Goal: Task Accomplishment & Management: Use online tool/utility

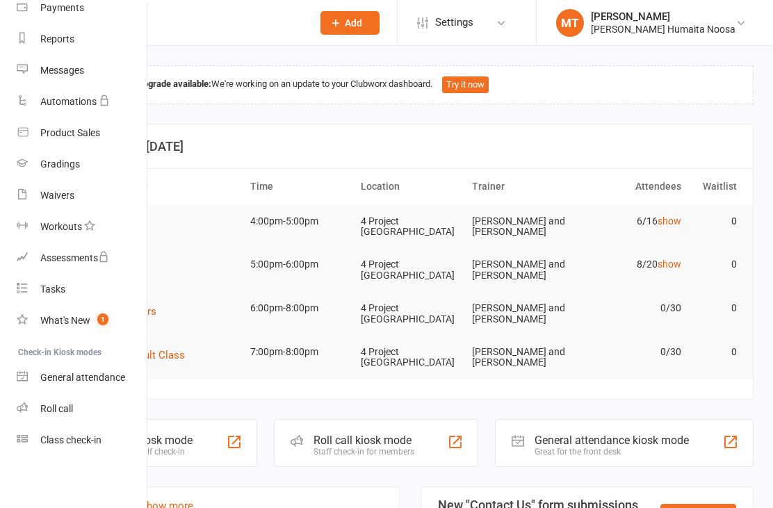
scroll to position [161, 0]
click at [80, 446] on div "Class check-in" at bounding box center [70, 439] width 61 height 11
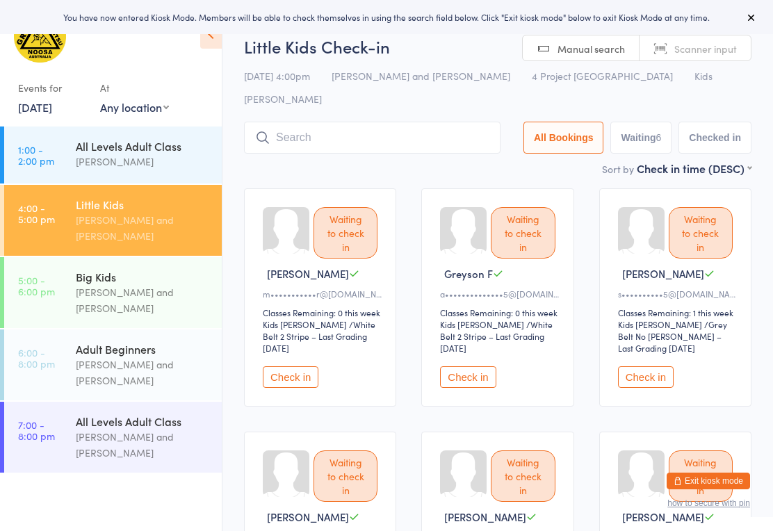
click at [99, 136] on div "All Levels Adult Class [PERSON_NAME]" at bounding box center [149, 153] width 146 height 55
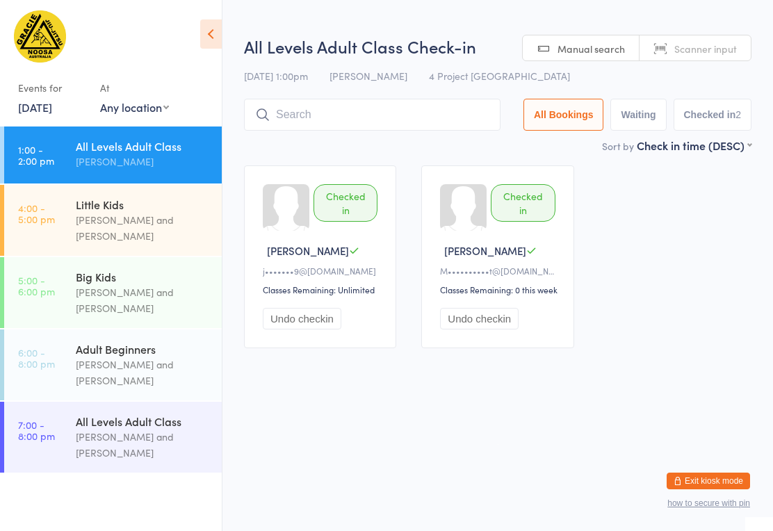
click at [122, 208] on div "Little Kids" at bounding box center [143, 204] width 134 height 15
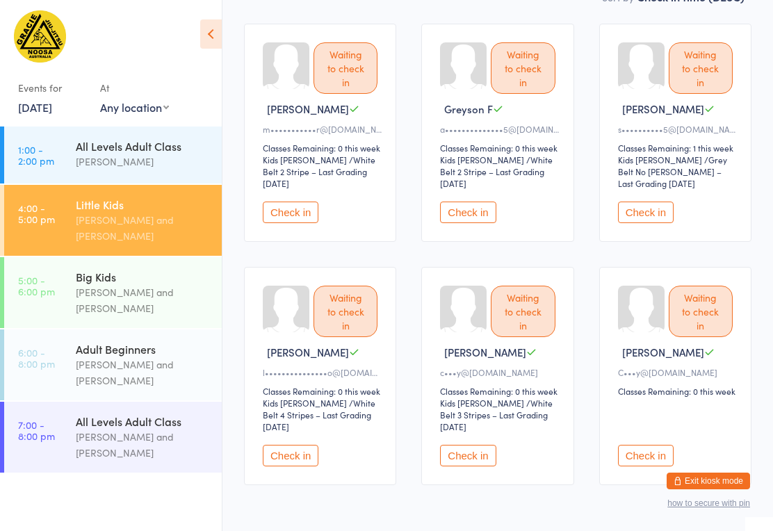
scroll to position [190, 0]
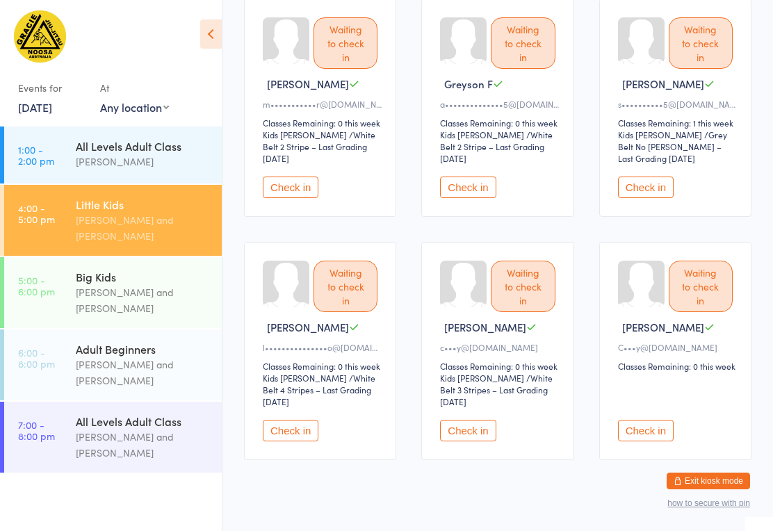
click at [480, 420] on button "Check in" at bounding box center [468, 431] width 56 height 22
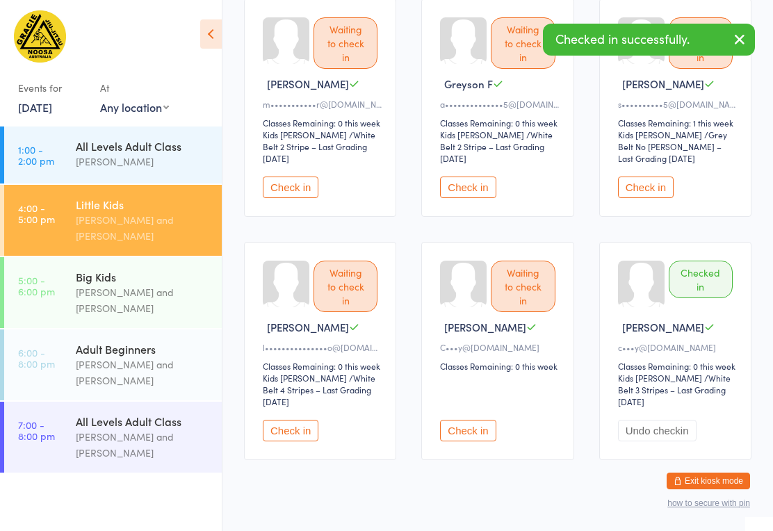
click at [478, 424] on button "Check in" at bounding box center [468, 431] width 56 height 22
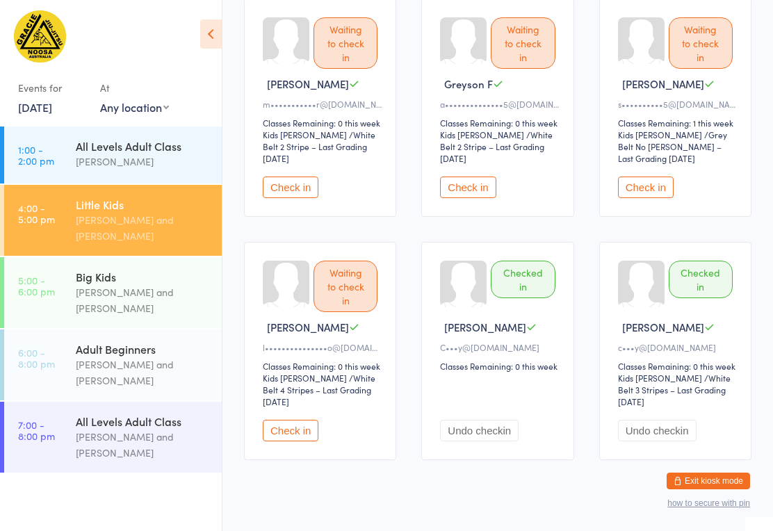
click at [84, 308] on div "[PERSON_NAME] and [PERSON_NAME]" at bounding box center [143, 300] width 134 height 32
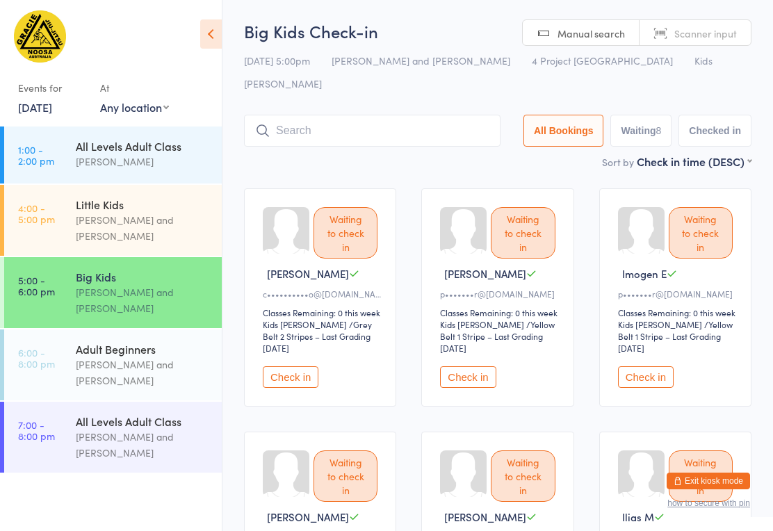
click at [432, 117] on input "search" at bounding box center [372, 131] width 256 height 32
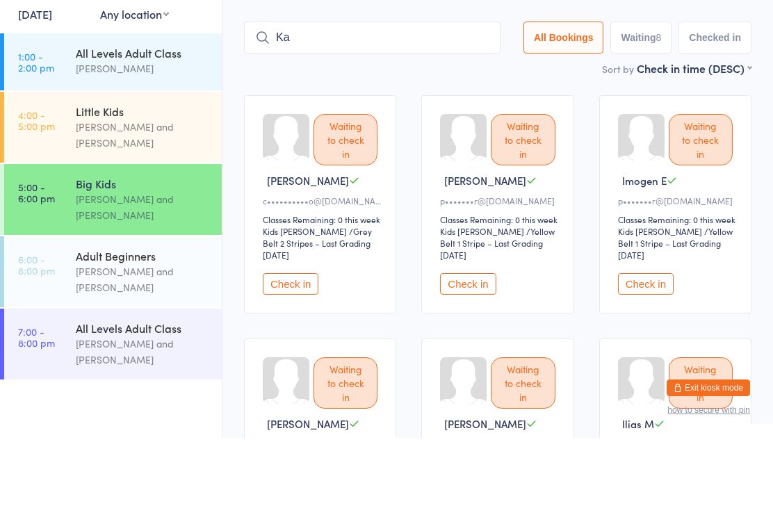
type input "K"
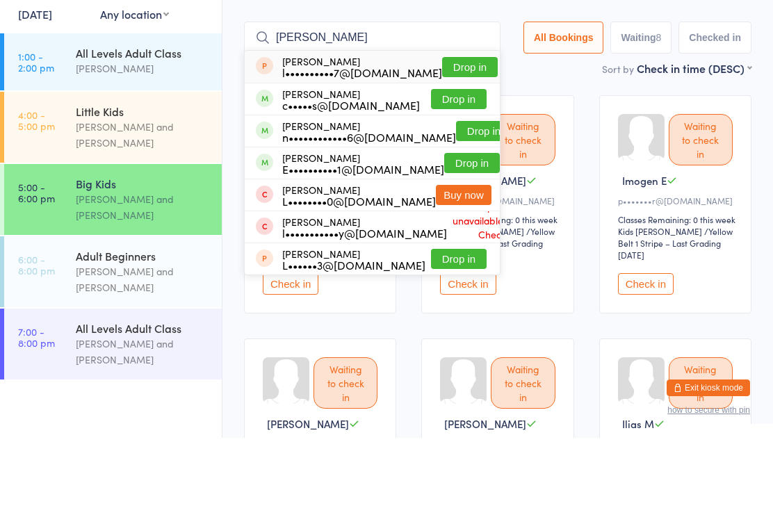
type input "Liam"
click at [468, 182] on button "Drop in" at bounding box center [459, 192] width 56 height 20
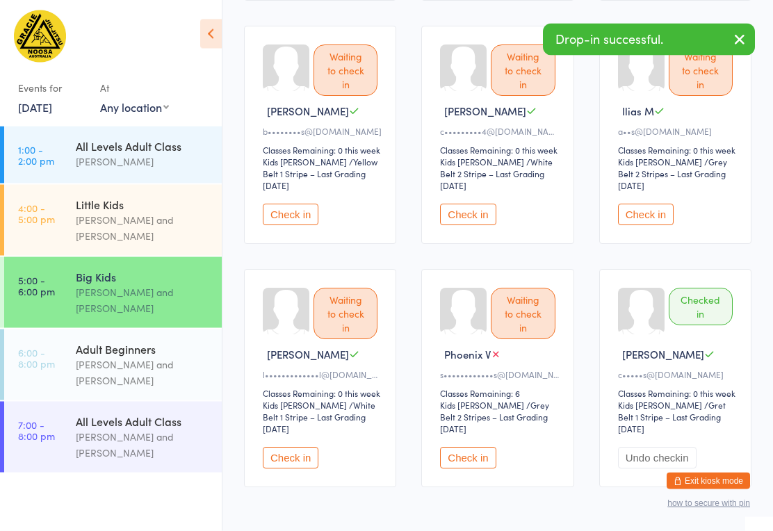
scroll to position [436, 0]
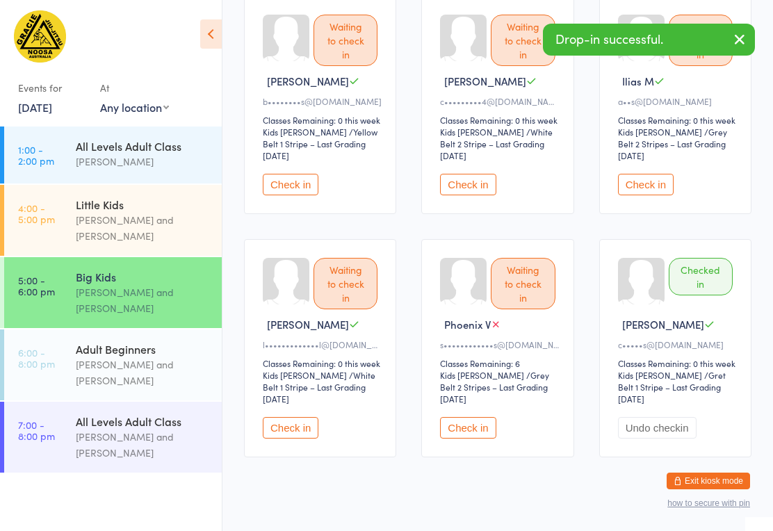
click at [667, 417] on button "Undo checkin" at bounding box center [657, 428] width 79 height 22
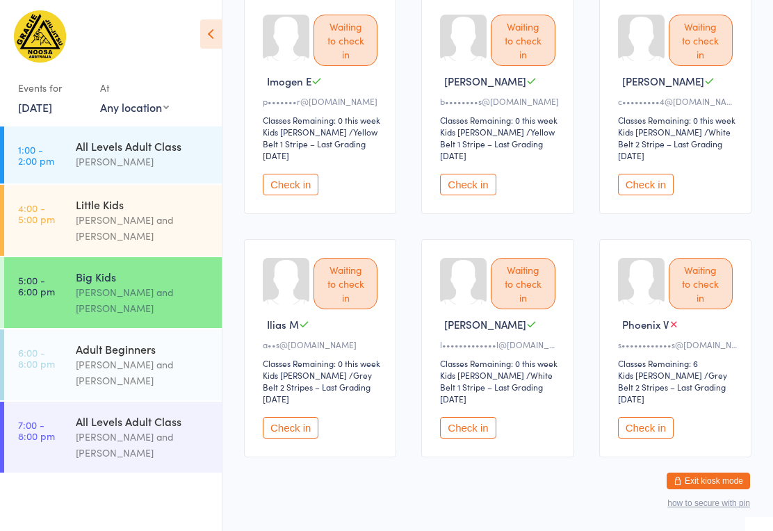
click at [142, 220] on div "[PERSON_NAME] and [PERSON_NAME]" at bounding box center [143, 228] width 134 height 32
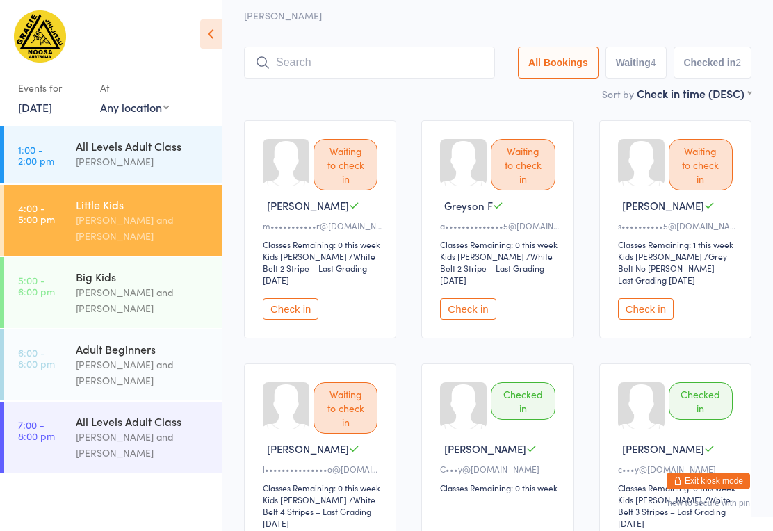
scroll to position [70, 0]
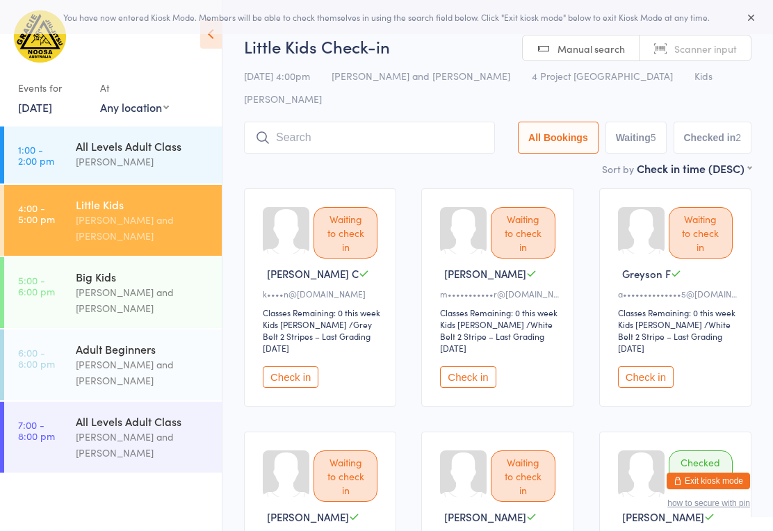
click at [294, 366] on button "Check in" at bounding box center [291, 377] width 56 height 22
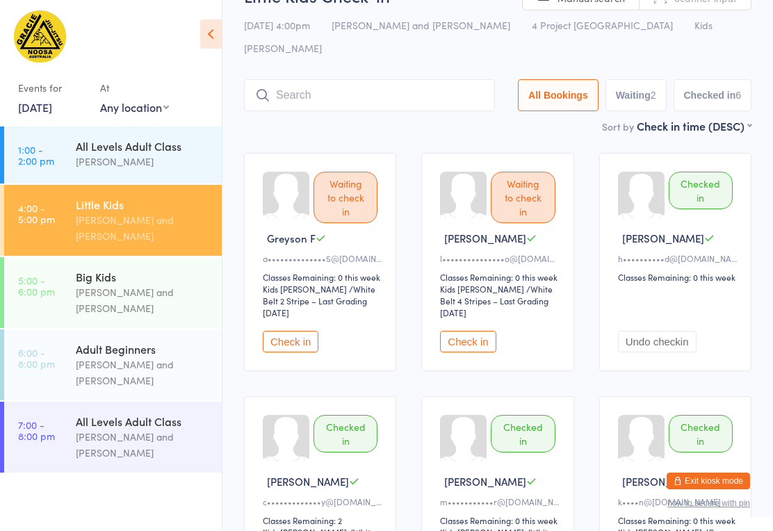
scroll to position [34, 0]
